Goal: Use online tool/utility: Utilize a website feature to perform a specific function

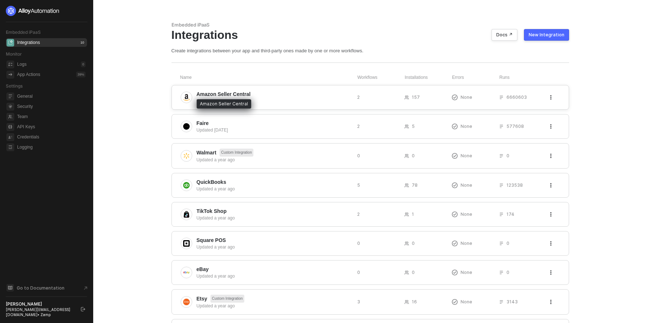
click at [221, 95] on span "Amazon Seller Central" at bounding box center [223, 94] width 54 height 7
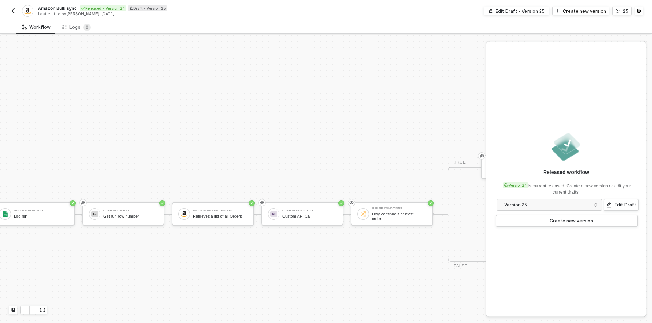
scroll to position [346, 283]
click at [227, 217] on div "Retrieves a list of all Orders" at bounding box center [221, 216] width 55 height 5
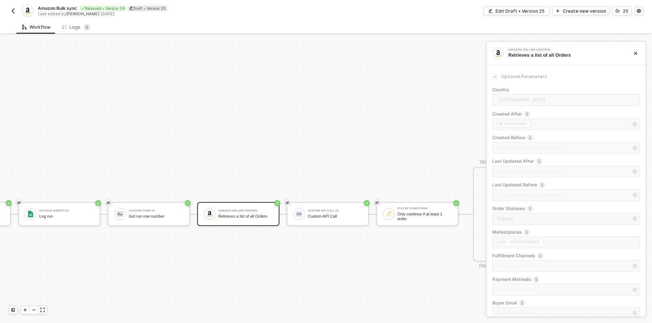
scroll to position [346, 259]
click at [13, 8] on img "button" at bounding box center [13, 11] width 6 height 6
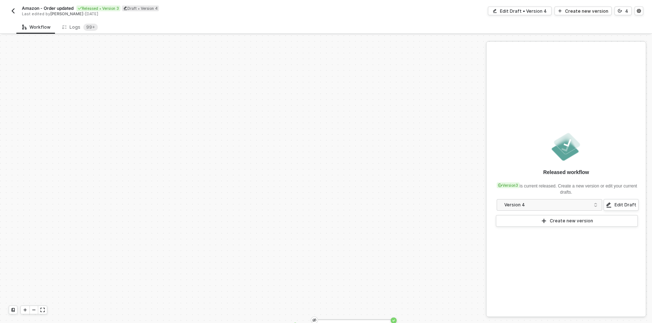
scroll to position [172, 0]
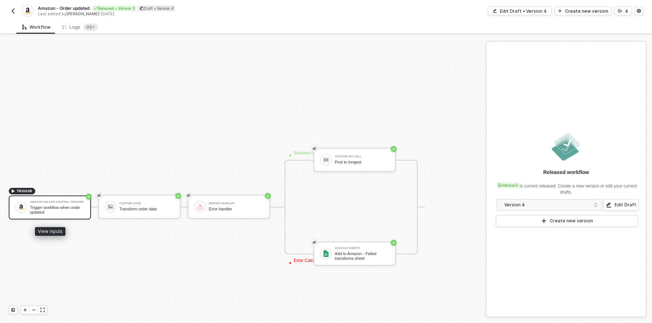
click at [69, 202] on div "Amazon Seller Central Trigger" at bounding box center [57, 202] width 55 height 3
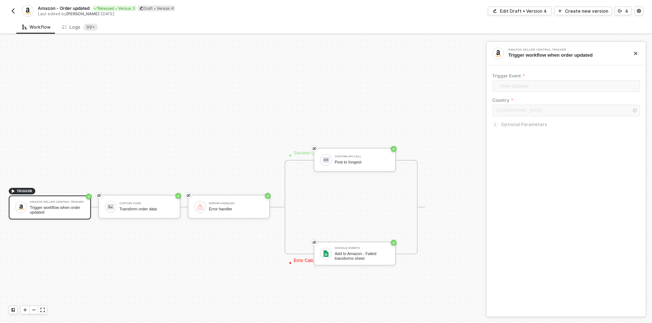
click at [497, 124] on icon "icon-arrow-right-small" at bounding box center [495, 125] width 4 height 4
